Goal: Communication & Community: Answer question/provide support

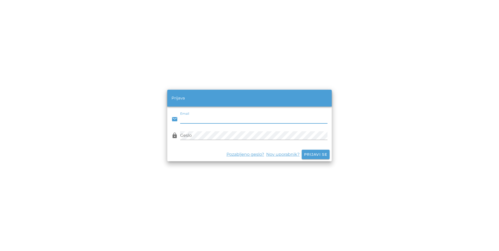
click at [300, 119] on input "Email" at bounding box center [253, 119] width 147 height 8
paste input "[EMAIL_ADDRESS][DOMAIN_NAME]"
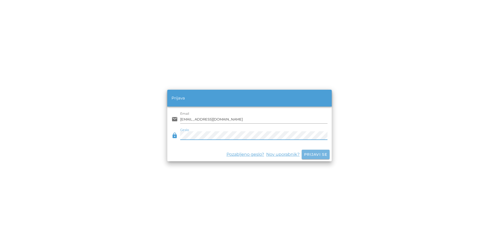
click at [314, 154] on span "Prijavi se" at bounding box center [316, 154] width 24 height 5
drag, startPoint x: 206, startPoint y: 119, endPoint x: 212, endPoint y: 121, distance: 6.7
click at [206, 119] on input "[EMAIL_ADDRESS][DOMAIN_NAME]" at bounding box center [253, 119] width 147 height 8
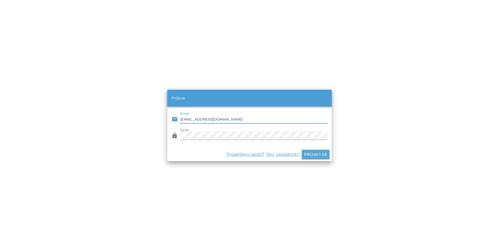
type input "[EMAIL_ADDRESS][DOMAIN_NAME]"
click at [311, 153] on span "Prijavi se" at bounding box center [316, 154] width 24 height 5
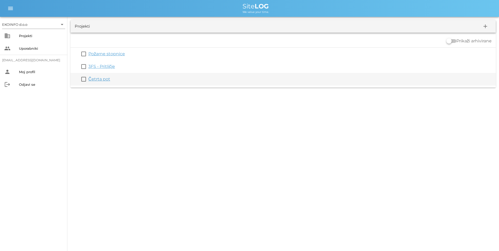
click at [103, 79] on link "Četrta pot" at bounding box center [99, 78] width 22 height 5
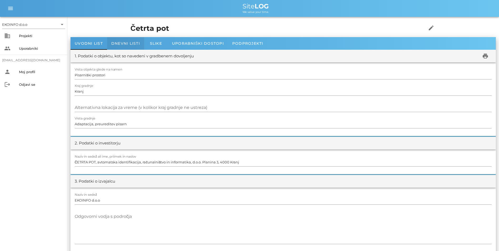
click at [123, 45] on span "Dnevni listi" at bounding box center [125, 43] width 29 height 5
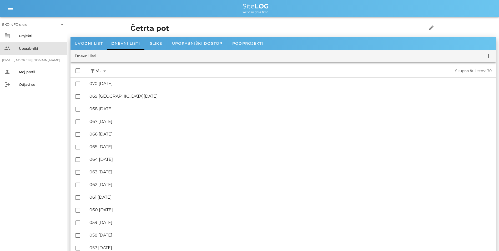
click at [19, 47] on div "people Uporabniki" at bounding box center [33, 48] width 67 height 13
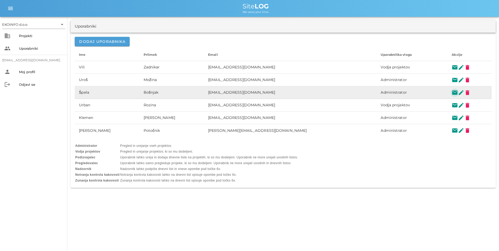
click at [451, 92] on button "mail" at bounding box center [454, 92] width 6 height 6
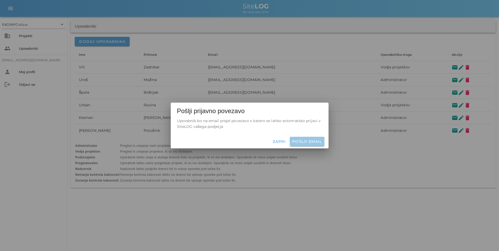
click at [298, 140] on span "Pošlji email" at bounding box center [307, 141] width 30 height 5
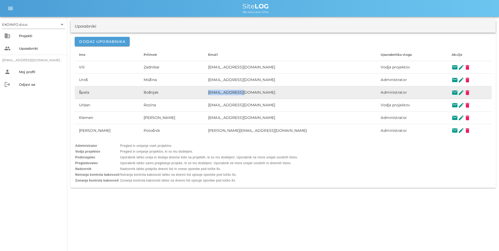
drag, startPoint x: 200, startPoint y: 92, endPoint x: 235, endPoint y: 90, distance: 35.6
click at [235, 90] on td "[EMAIL_ADDRESS][DOMAIN_NAME]" at bounding box center [290, 92] width 172 height 13
click at [237, 92] on td "[EMAIL_ADDRESS][DOMAIN_NAME]" at bounding box center [290, 92] width 172 height 13
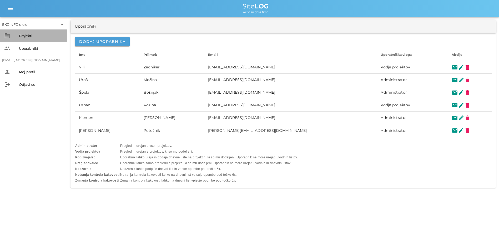
click at [39, 34] on div "Projekti" at bounding box center [41, 36] width 44 height 4
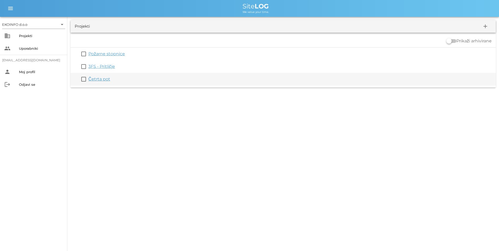
click at [98, 80] on link "Četrta pot" at bounding box center [99, 78] width 22 height 5
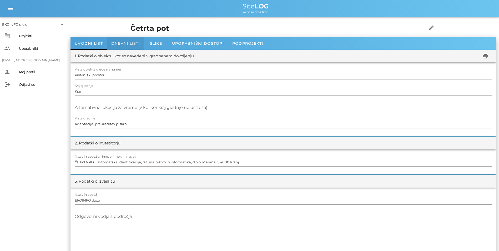
click at [114, 41] on span "Dnevni listi" at bounding box center [125, 43] width 29 height 5
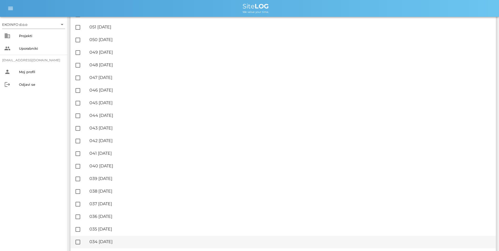
scroll to position [289, 0]
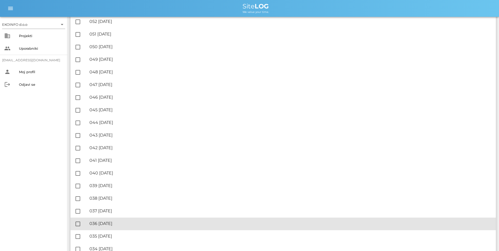
click at [122, 224] on div "🔏 036 [DATE]" at bounding box center [290, 223] width 402 height 5
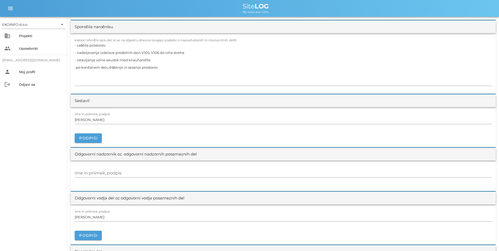
scroll to position [526, 0]
